Goal: Navigation & Orientation: Understand site structure

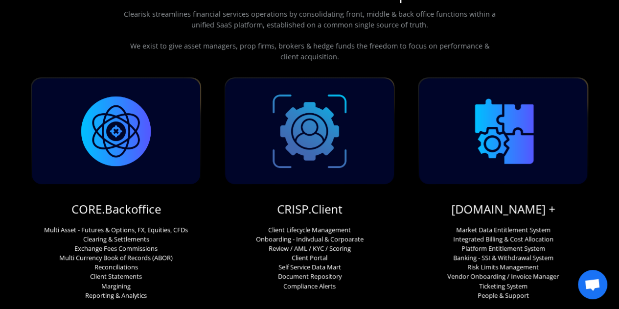
scroll to position [98, 0]
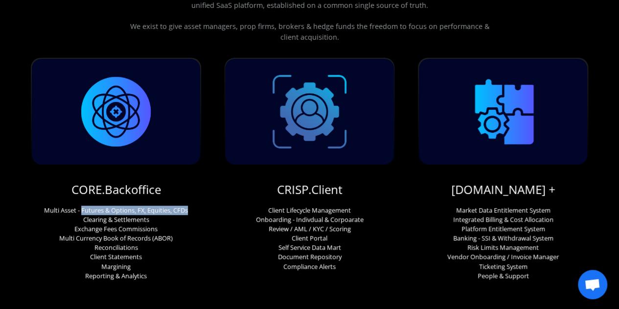
drag, startPoint x: 82, startPoint y: 209, endPoint x: 190, endPoint y: 207, distance: 108.6
click at [190, 207] on div "CORE.Backoffice Multi Asset - Futures & Options, FX, Equities, CFDs Clearing & …" at bounding box center [116, 169] width 170 height 222
copy p "Futures & Options, FX, Equities, CFDs"
click at [154, 243] on p "Multi Asset - Futures & Options, FX, Equities, CFDs Clearing & Settlements Exch…" at bounding box center [116, 242] width 144 height 75
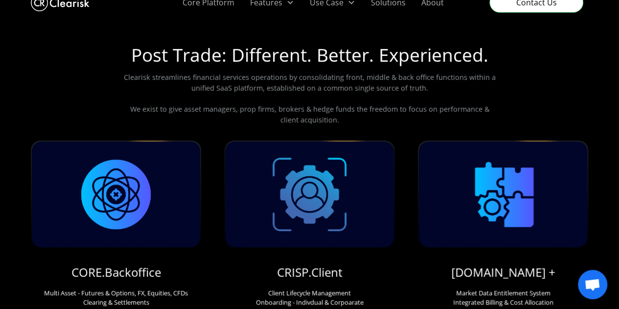
scroll to position [0, 0]
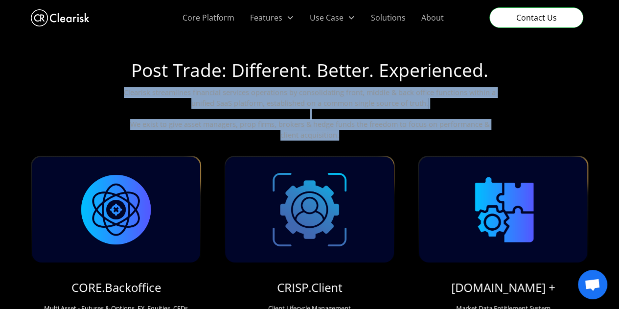
drag, startPoint x: 129, startPoint y: 93, endPoint x: 500, endPoint y: 133, distance: 372.7
click at [500, 133] on div "Post Trade: Different. Better. Experienced. Clearisk streamlines financial serv…" at bounding box center [309, 212] width 557 height 331
copy p "Clearisk streamlines financial services operations by consolidating front, midd…"
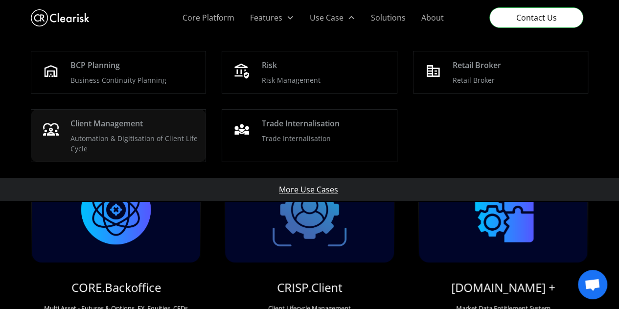
click at [109, 125] on div "Client Management" at bounding box center [106, 123] width 72 height 12
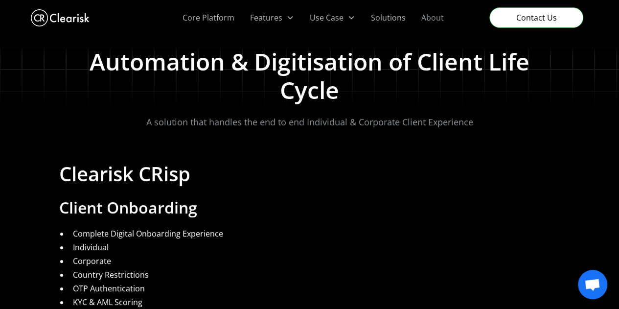
click at [423, 18] on link "About" at bounding box center [432, 17] width 38 height 35
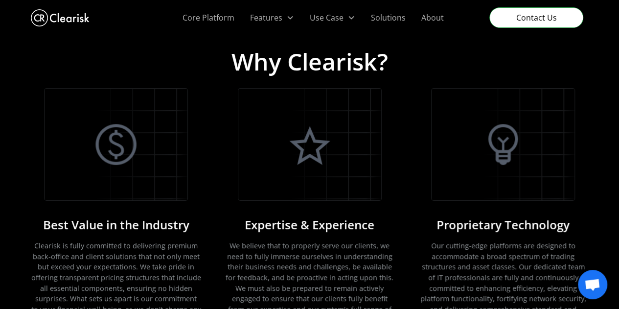
click at [49, 15] on img "home" at bounding box center [60, 18] width 59 height 22
